Goal: Use online tool/utility: Utilize a website feature to perform a specific function

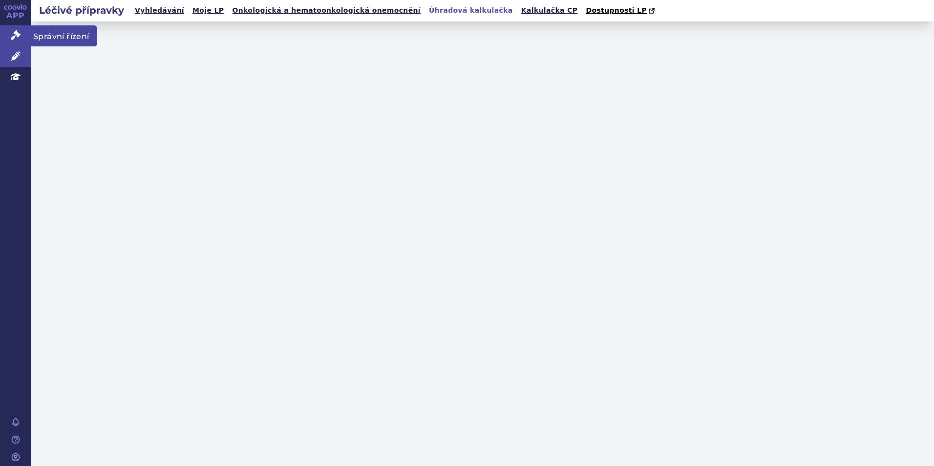
click at [16, 34] on icon at bounding box center [16, 35] width 10 height 10
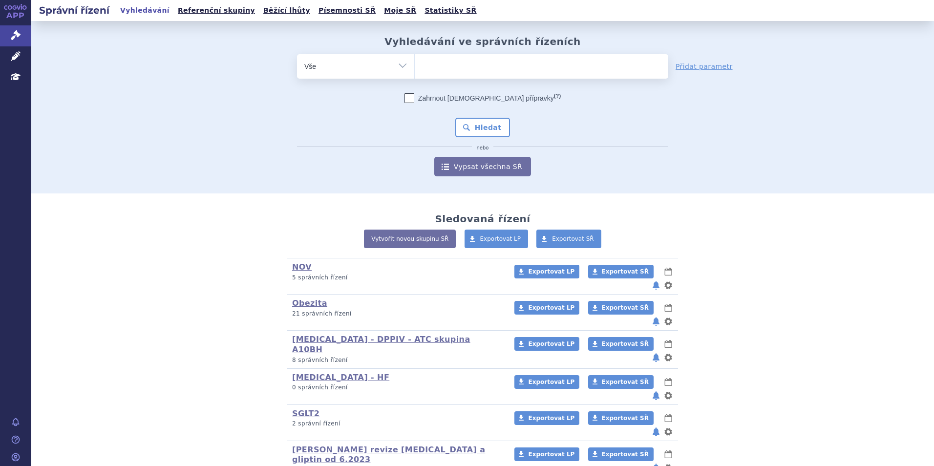
click at [19, 46] on link "Léčivé přípravky" at bounding box center [15, 56] width 31 height 21
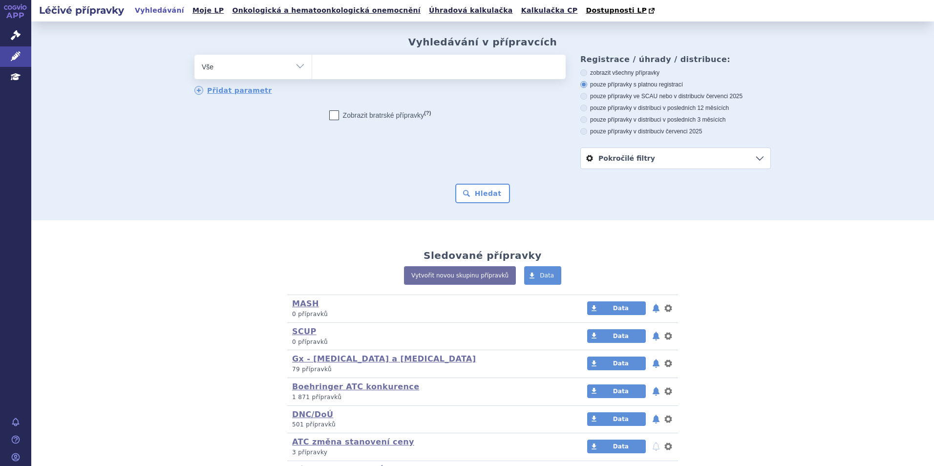
click at [518, 16] on link "Kalkulačka CP" at bounding box center [549, 10] width 63 height 13
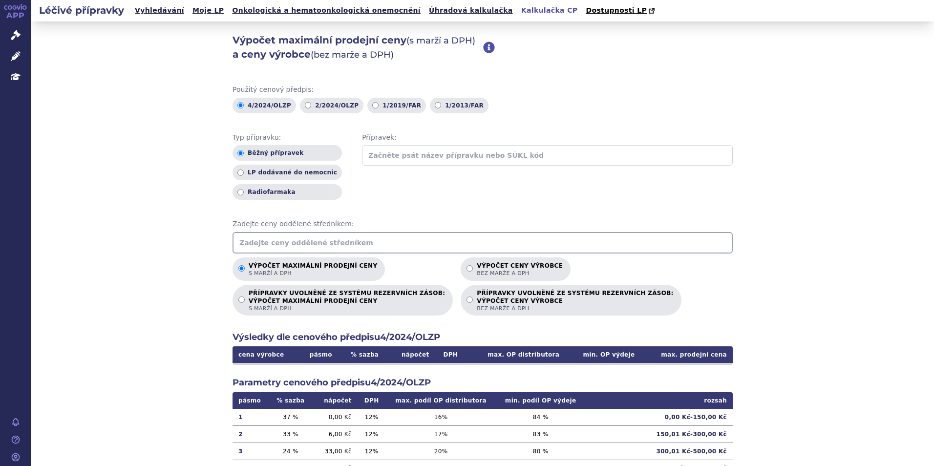
click at [367, 238] on input "text" at bounding box center [483, 243] width 500 height 22
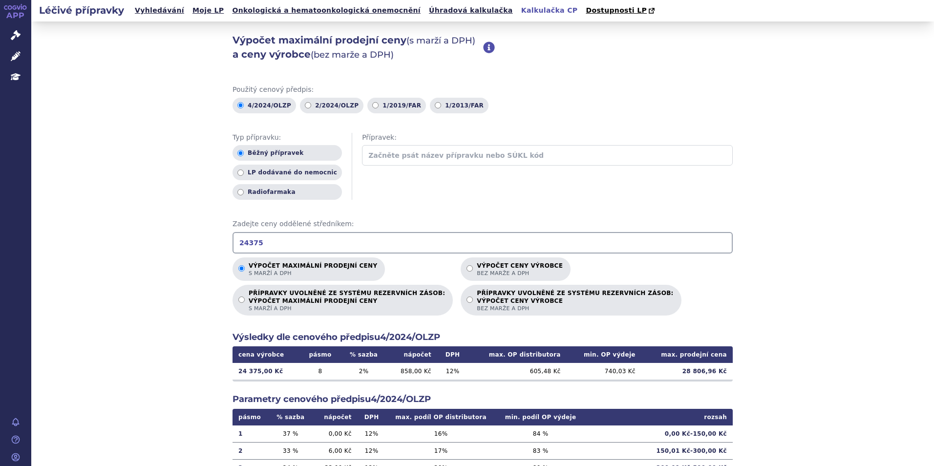
type input "24375"
